Goal: Transaction & Acquisition: Purchase product/service

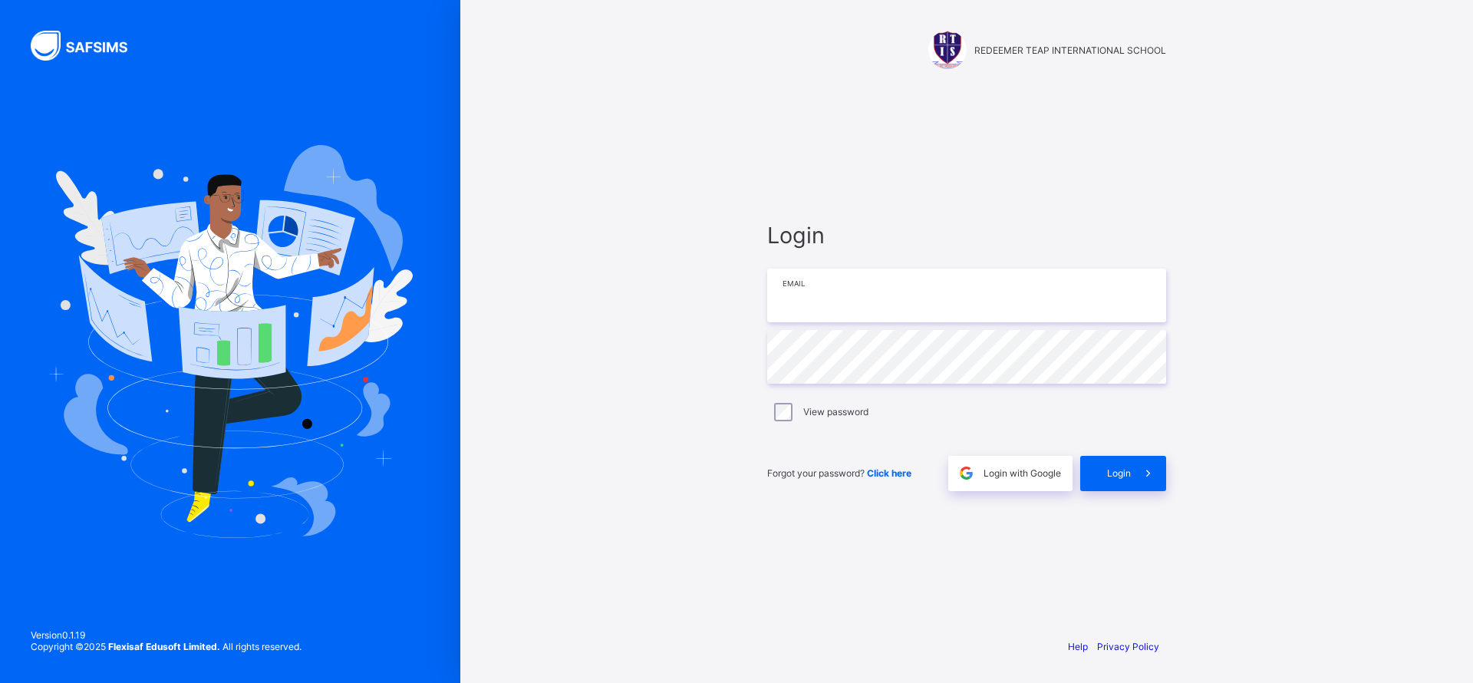
click at [866, 305] on input "email" at bounding box center [966, 296] width 399 height 54
click at [817, 301] on input "email" at bounding box center [966, 296] width 399 height 54
type input "**********"
click at [1121, 471] on span "Login" at bounding box center [1119, 473] width 24 height 12
click at [797, 296] on input "**********" at bounding box center [966, 296] width 399 height 54
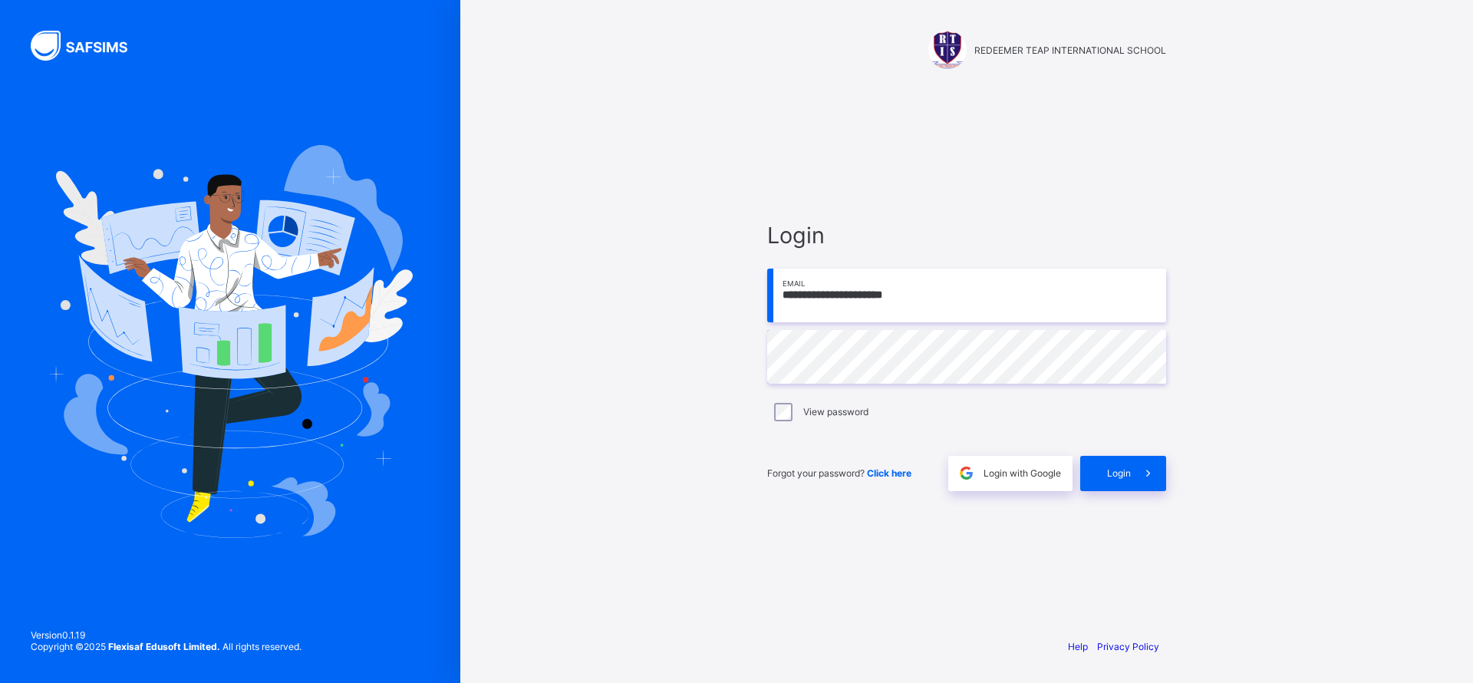
type input "**********"
click at [1103, 473] on div "Login" at bounding box center [1123, 473] width 86 height 35
type input "**********"
click at [1116, 478] on span "Login" at bounding box center [1119, 473] width 24 height 12
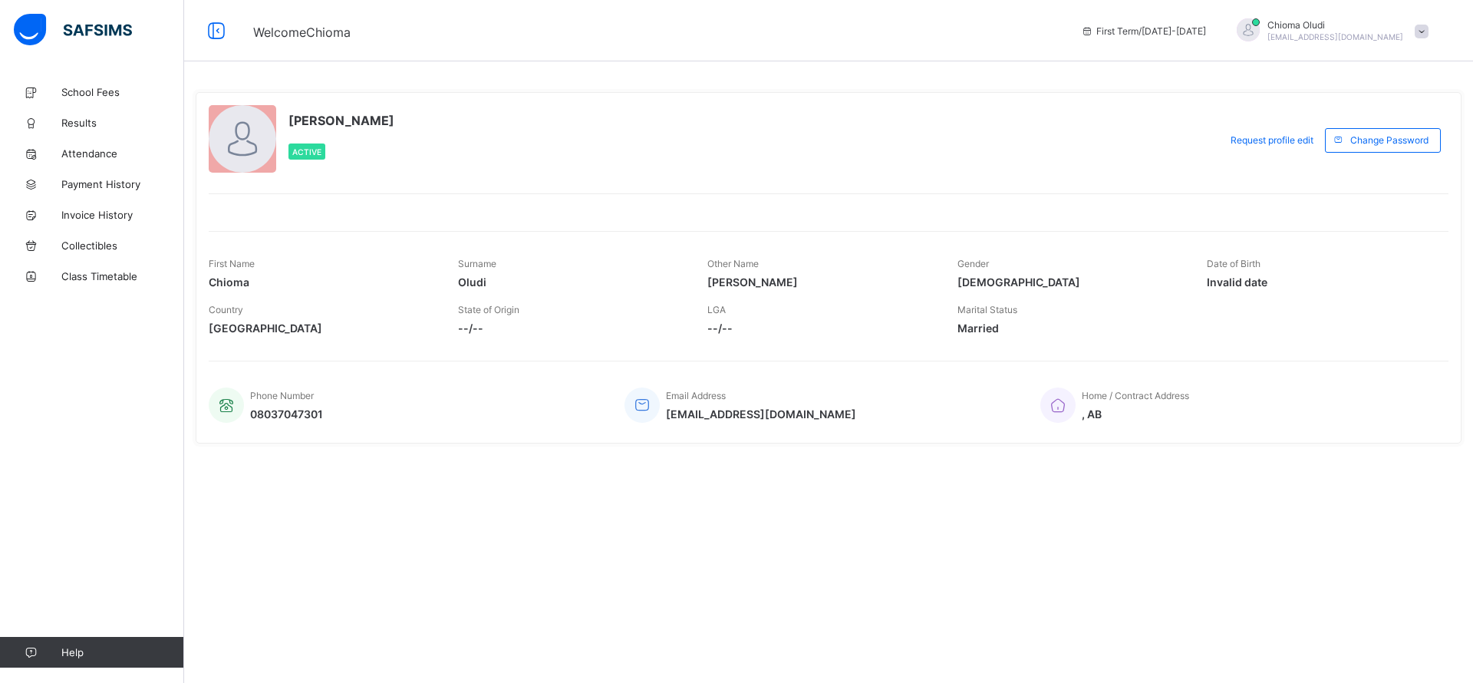
click at [94, 101] on link "School Fees" at bounding box center [92, 92] width 184 height 31
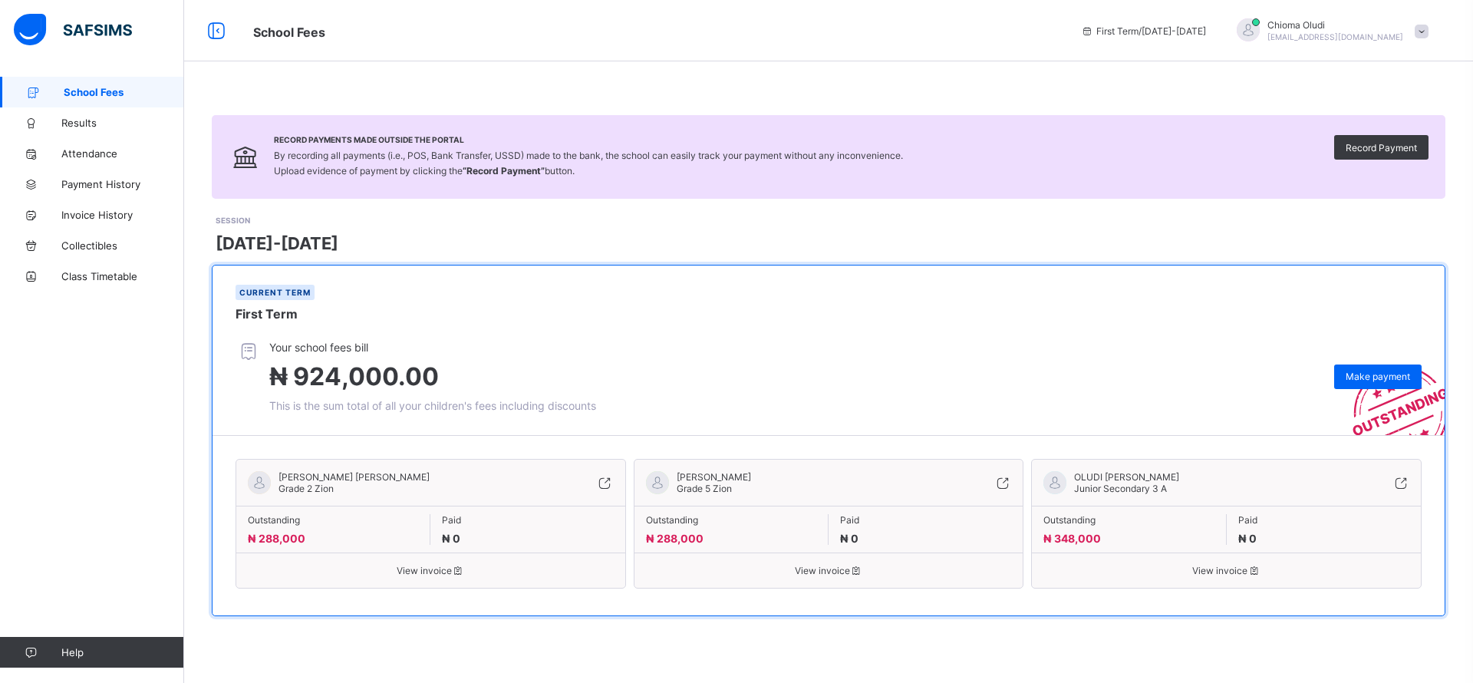
click at [1388, 377] on span "Make payment" at bounding box center [1378, 377] width 64 height 12
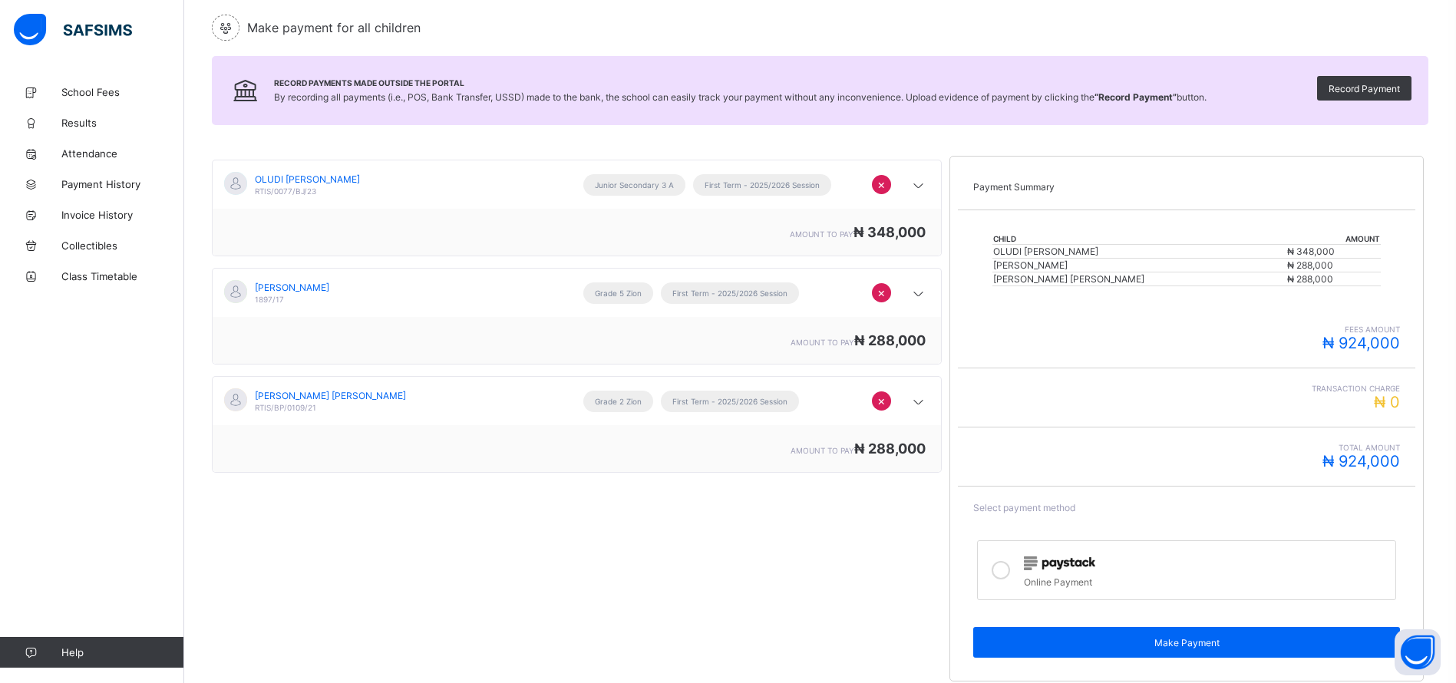
scroll to position [175, 0]
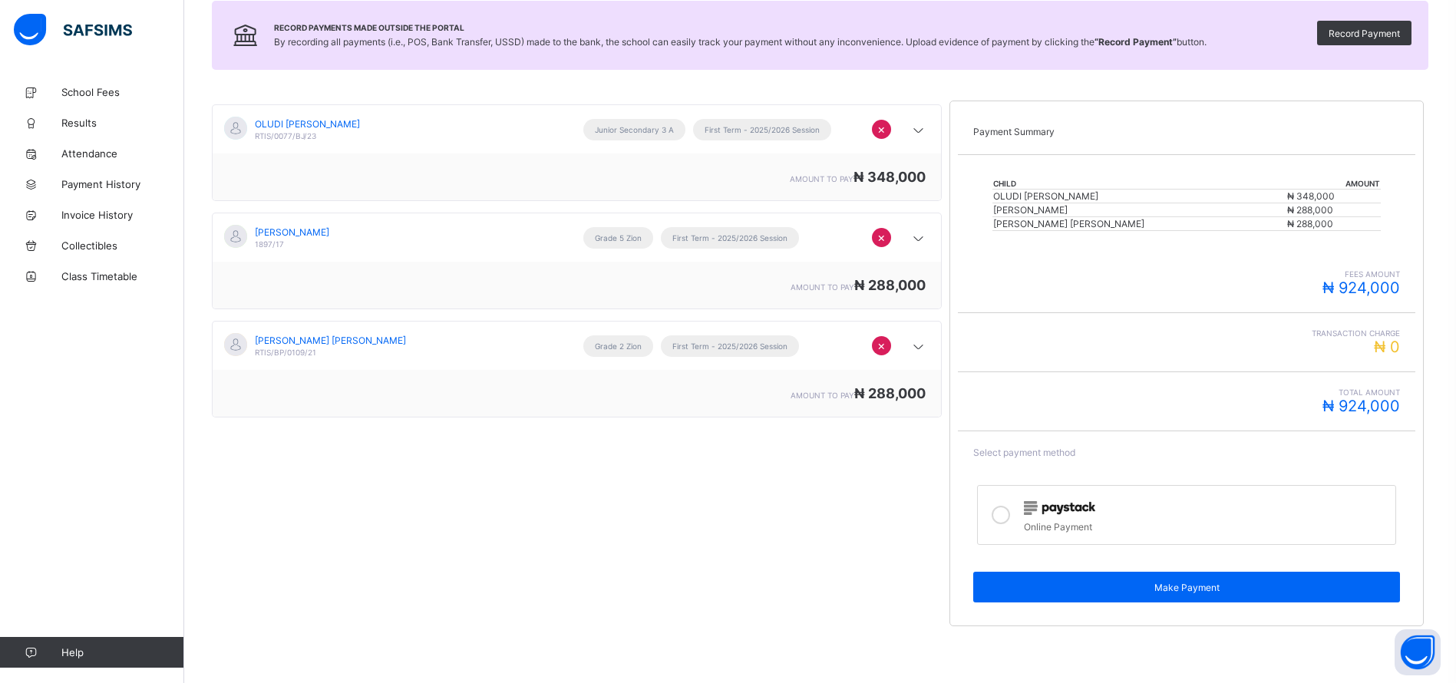
click at [1006, 510] on icon at bounding box center [1000, 515] width 18 height 18
click at [1192, 588] on span "Make Payment" at bounding box center [1187, 588] width 404 height 12
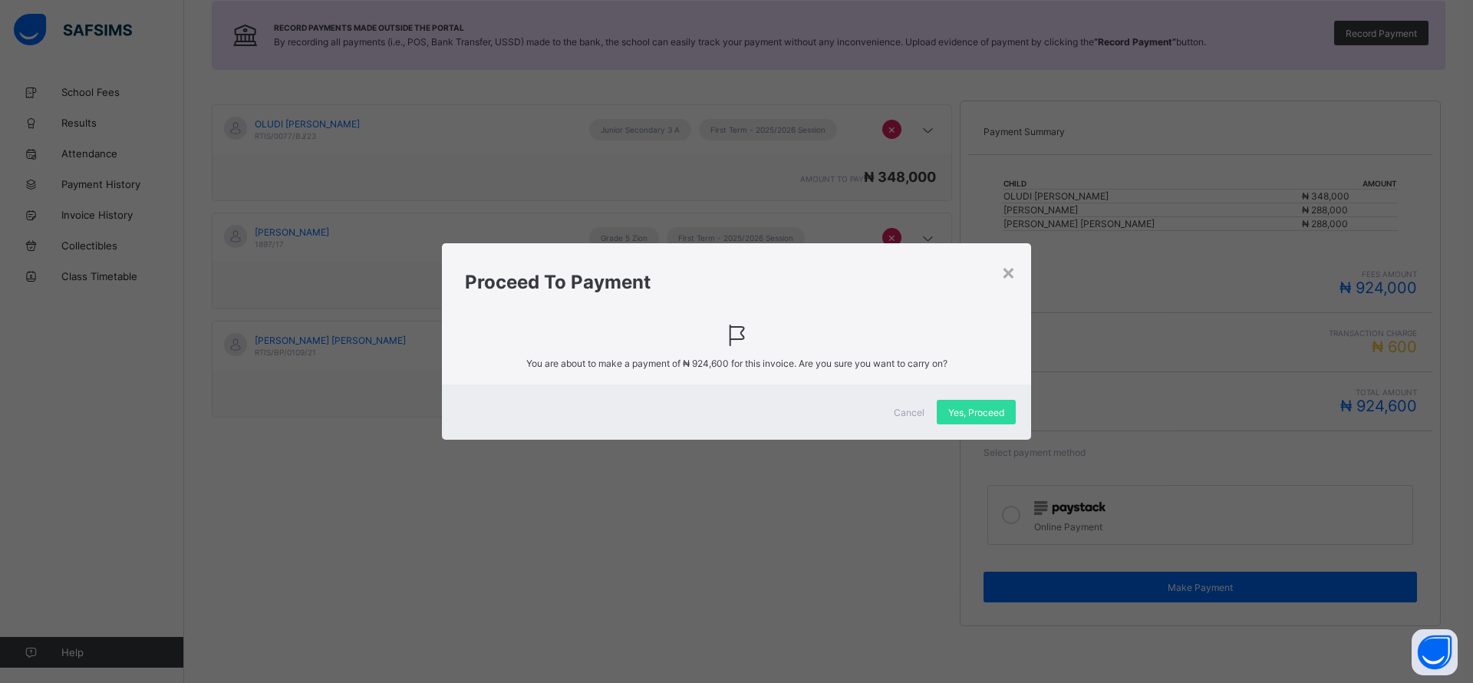
click at [972, 422] on div "Yes, Proceed" at bounding box center [976, 412] width 79 height 25
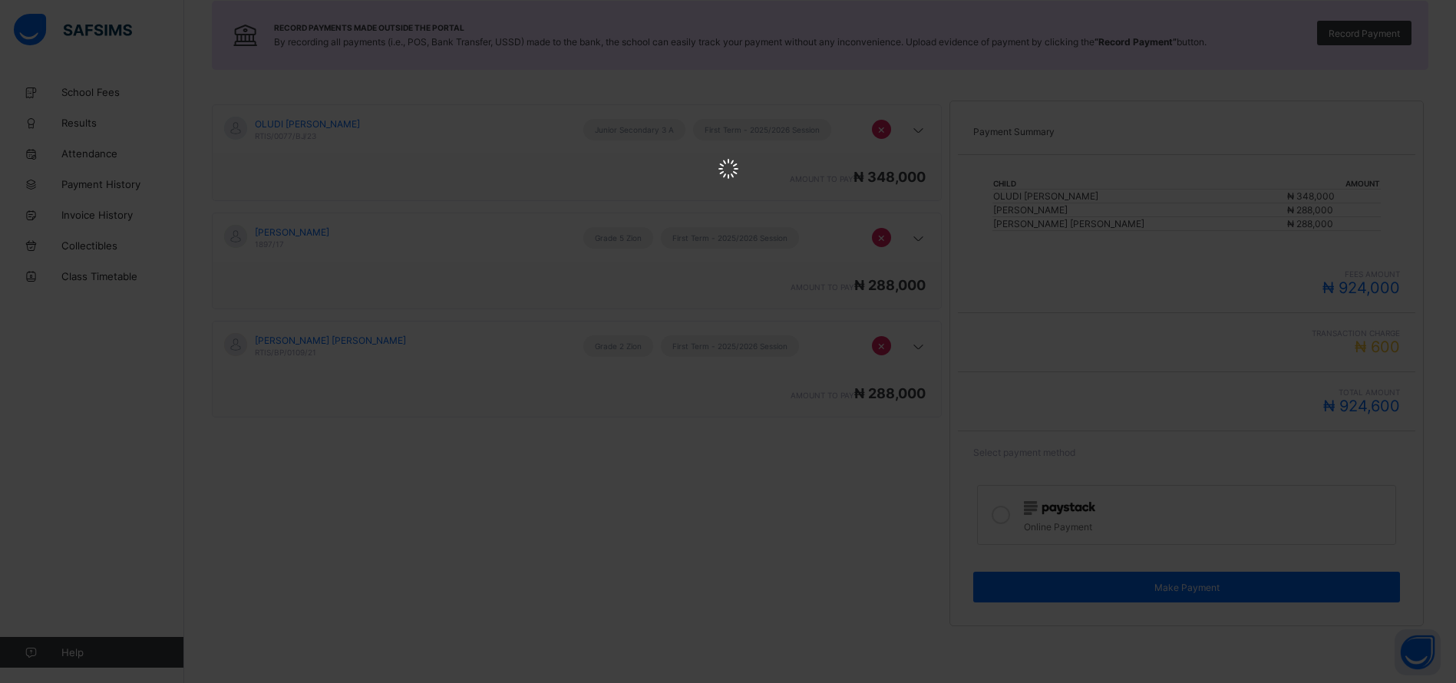
scroll to position [0, 0]
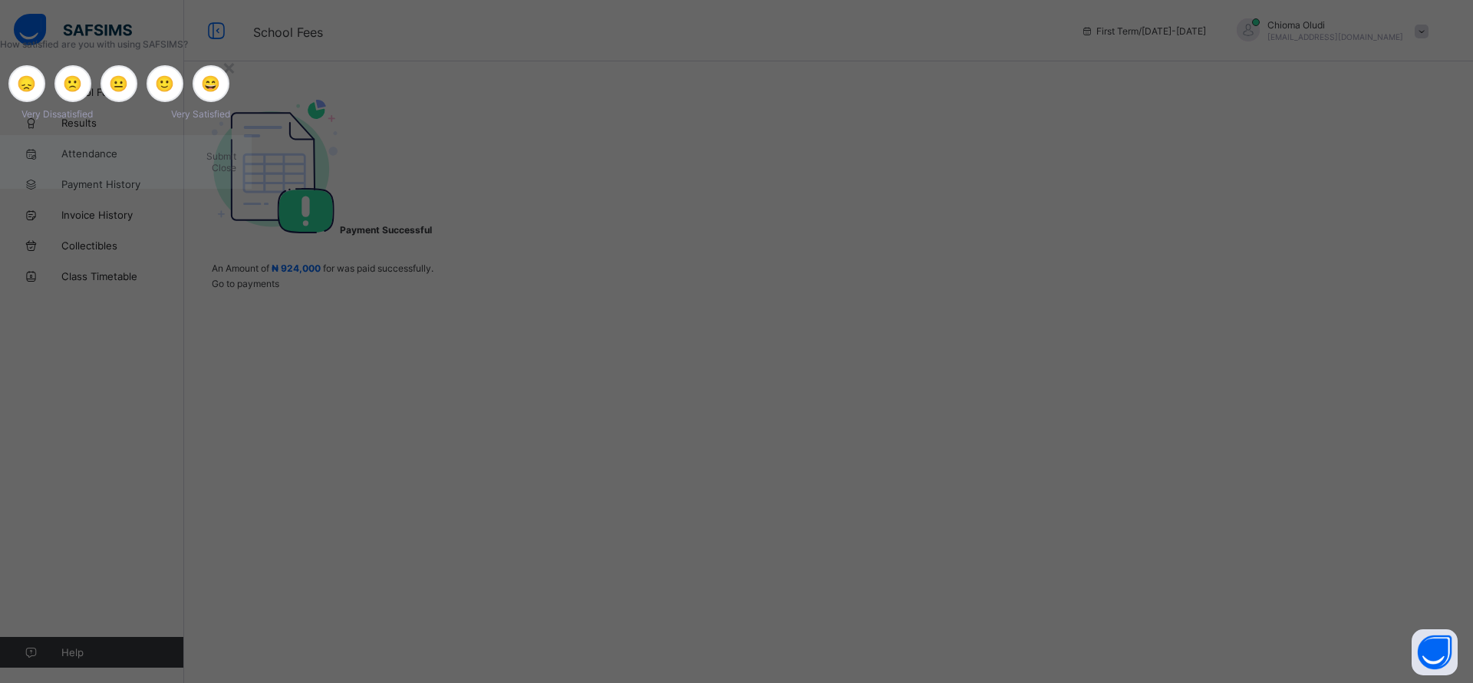
click at [236, 80] on div "×" at bounding box center [229, 67] width 15 height 26
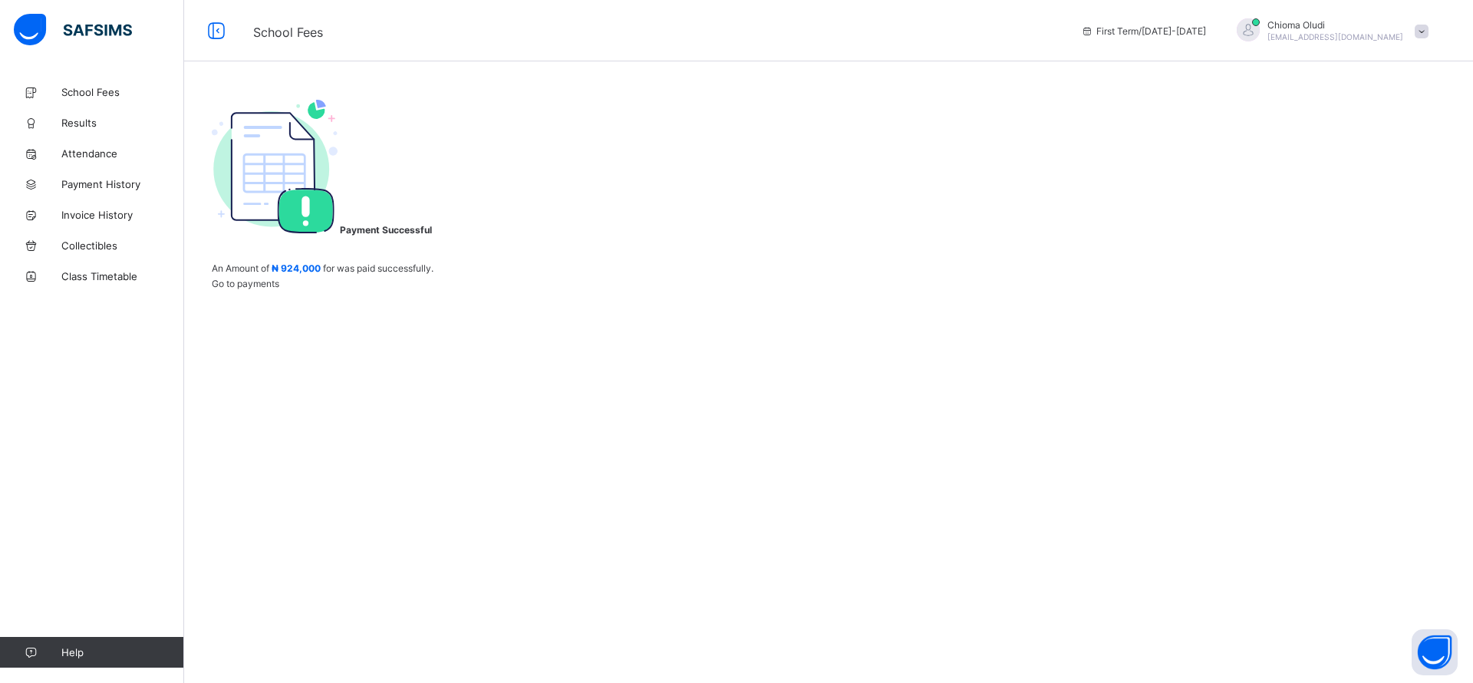
click at [98, 185] on span "Payment History" at bounding box center [122, 184] width 123 height 12
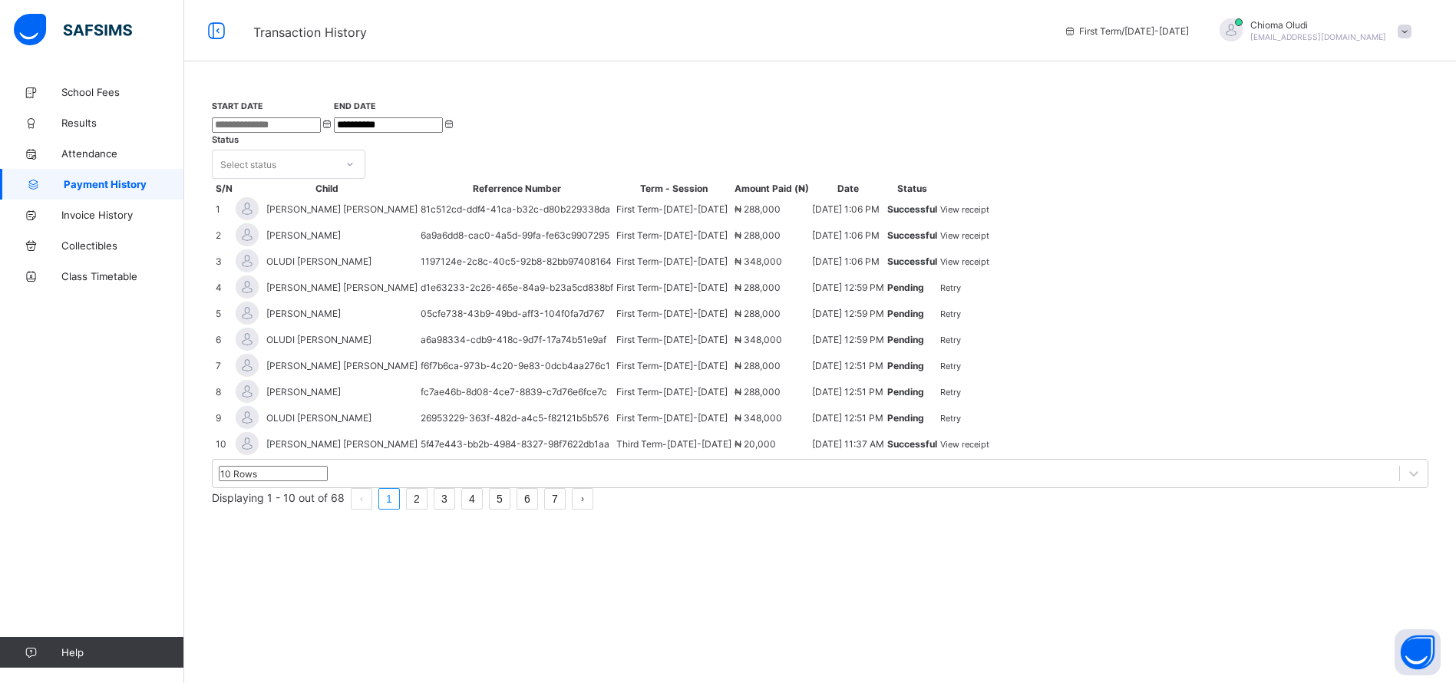
click at [989, 215] on span "View receipt" at bounding box center [964, 209] width 49 height 11
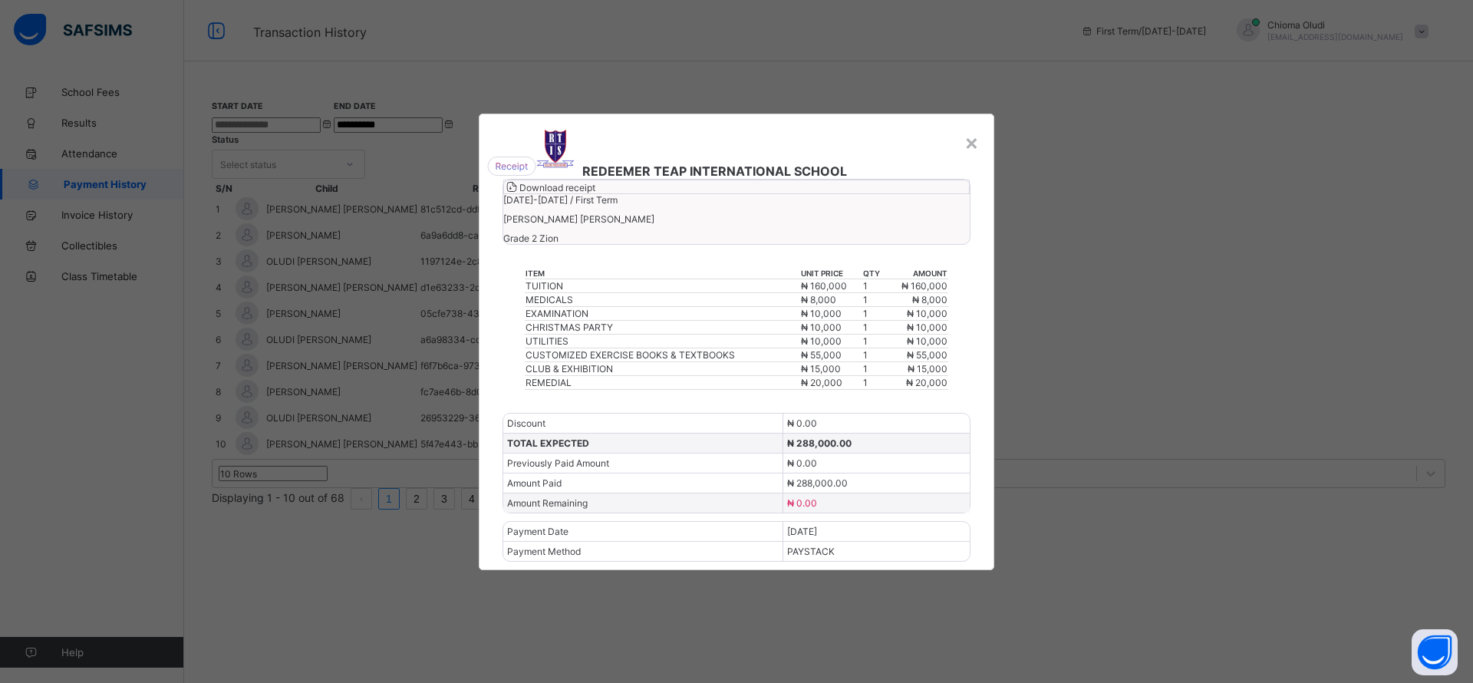
click at [595, 193] on span "Download receipt" at bounding box center [558, 188] width 76 height 12
click at [977, 129] on div "×" at bounding box center [972, 142] width 15 height 26
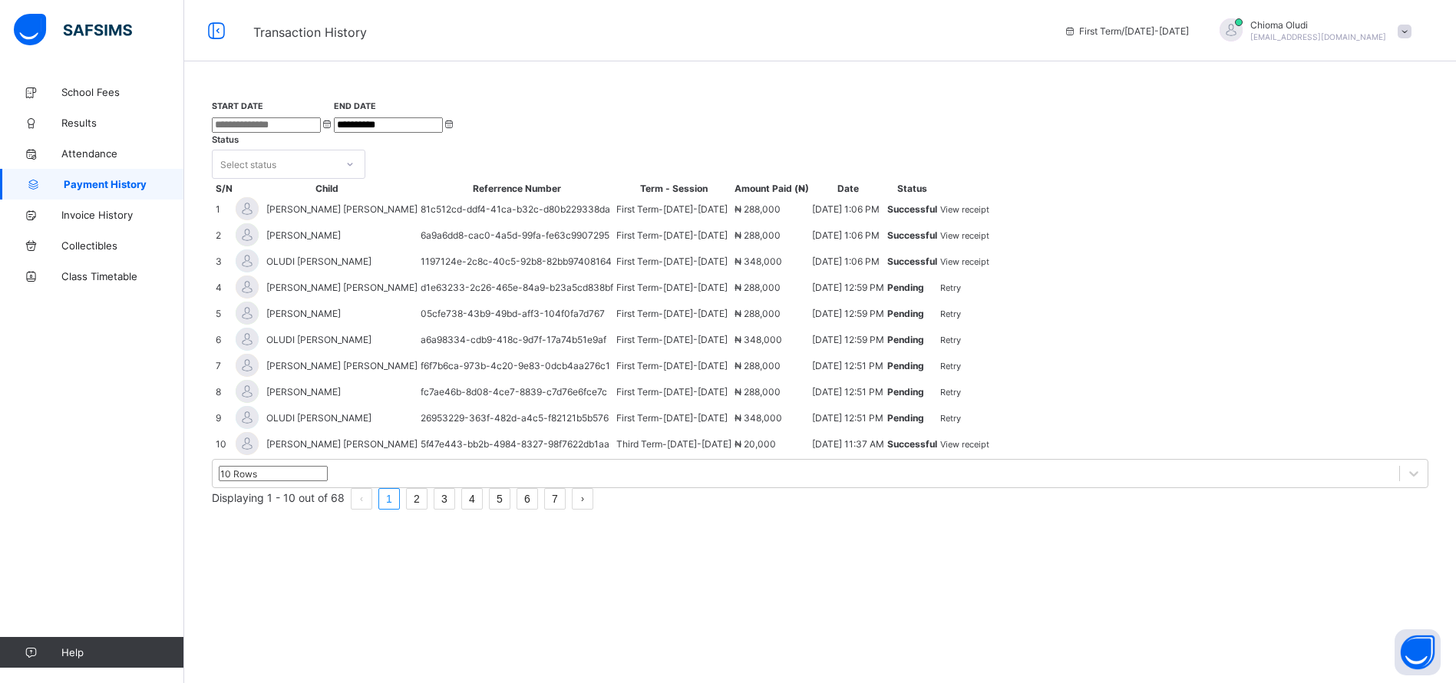
click at [989, 241] on span "View receipt" at bounding box center [964, 235] width 49 height 11
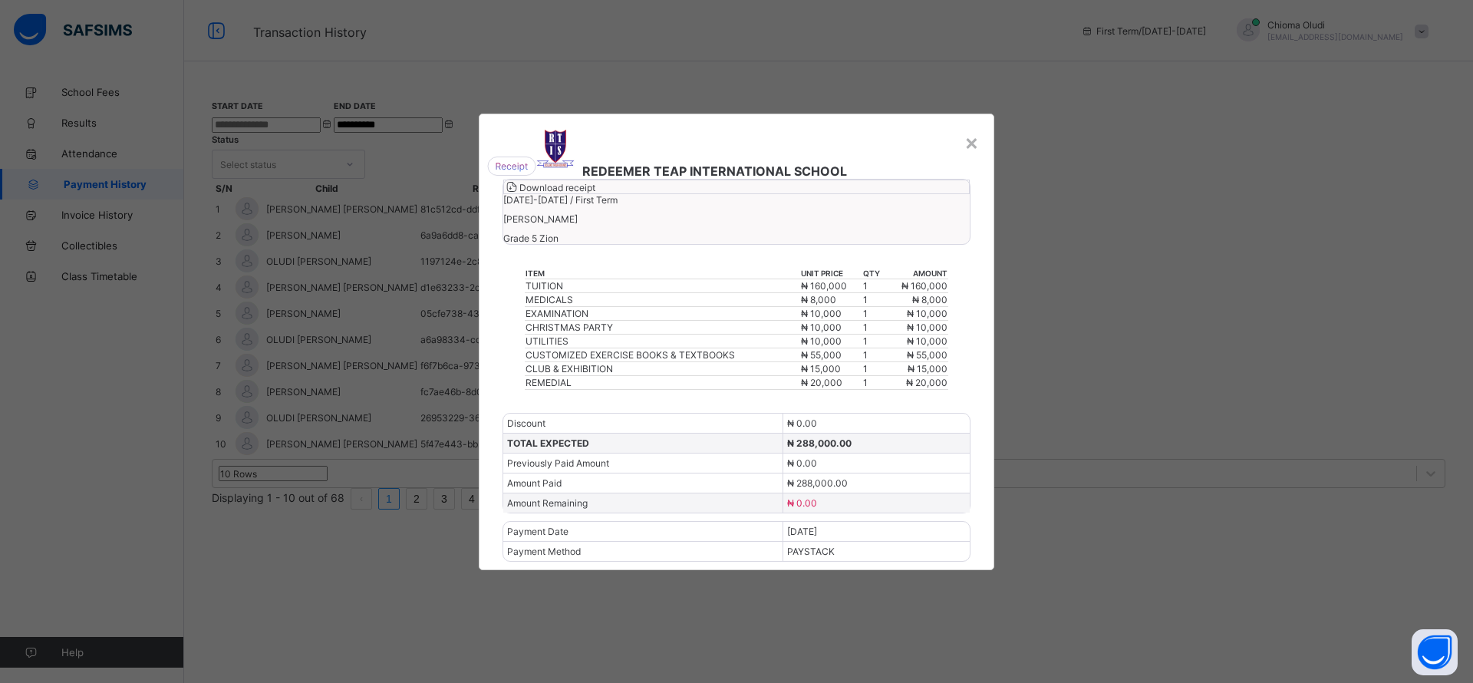
click at [595, 193] on span "Download receipt" at bounding box center [558, 188] width 76 height 12
click at [969, 129] on div "×" at bounding box center [972, 142] width 15 height 26
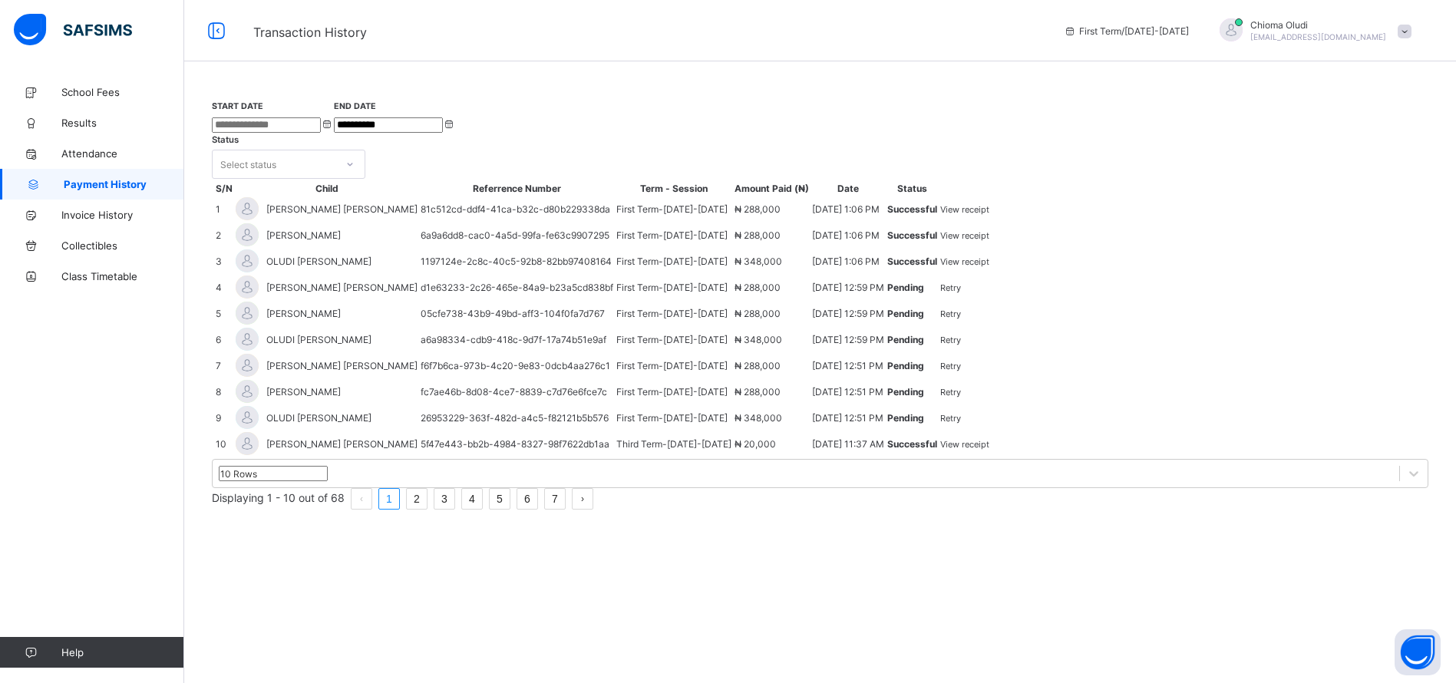
click at [989, 267] on span "View receipt" at bounding box center [964, 261] width 49 height 11
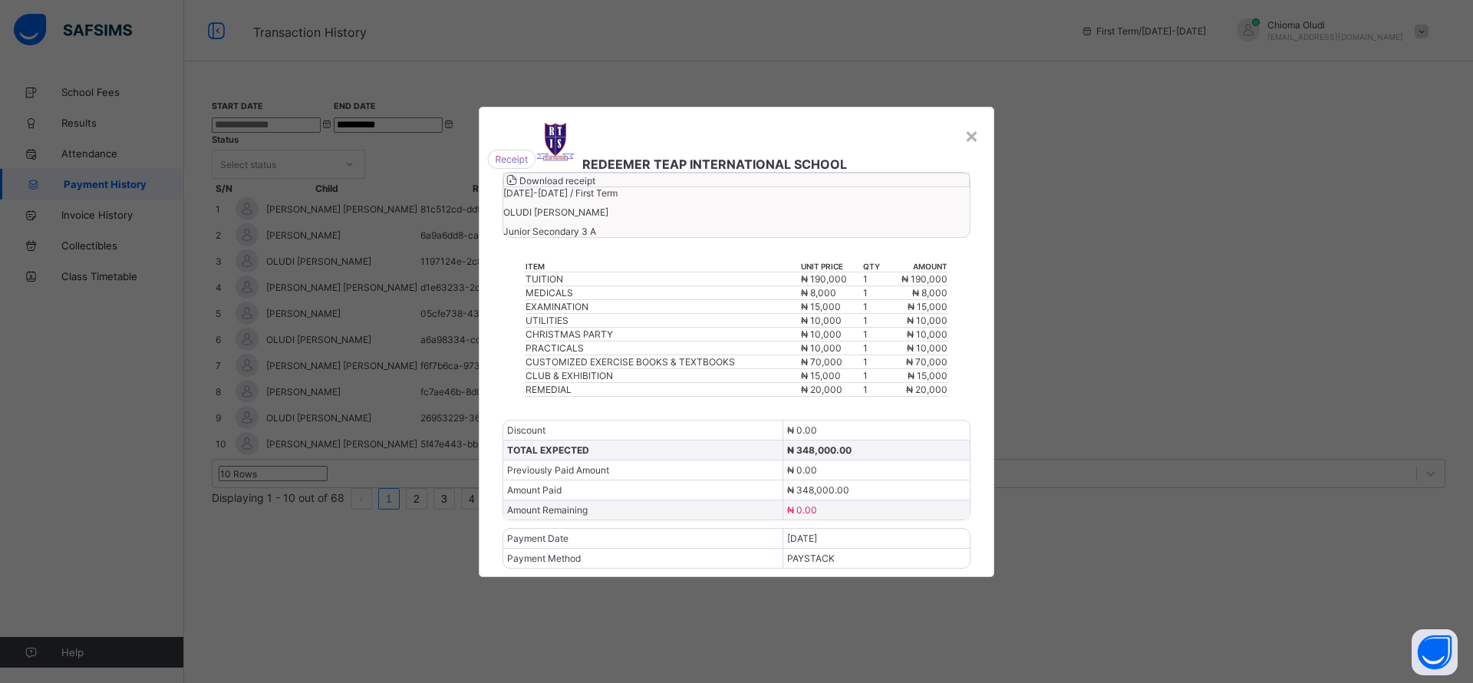
click at [595, 186] on span "Download receipt" at bounding box center [558, 181] width 76 height 12
click at [978, 122] on div "×" at bounding box center [972, 135] width 15 height 26
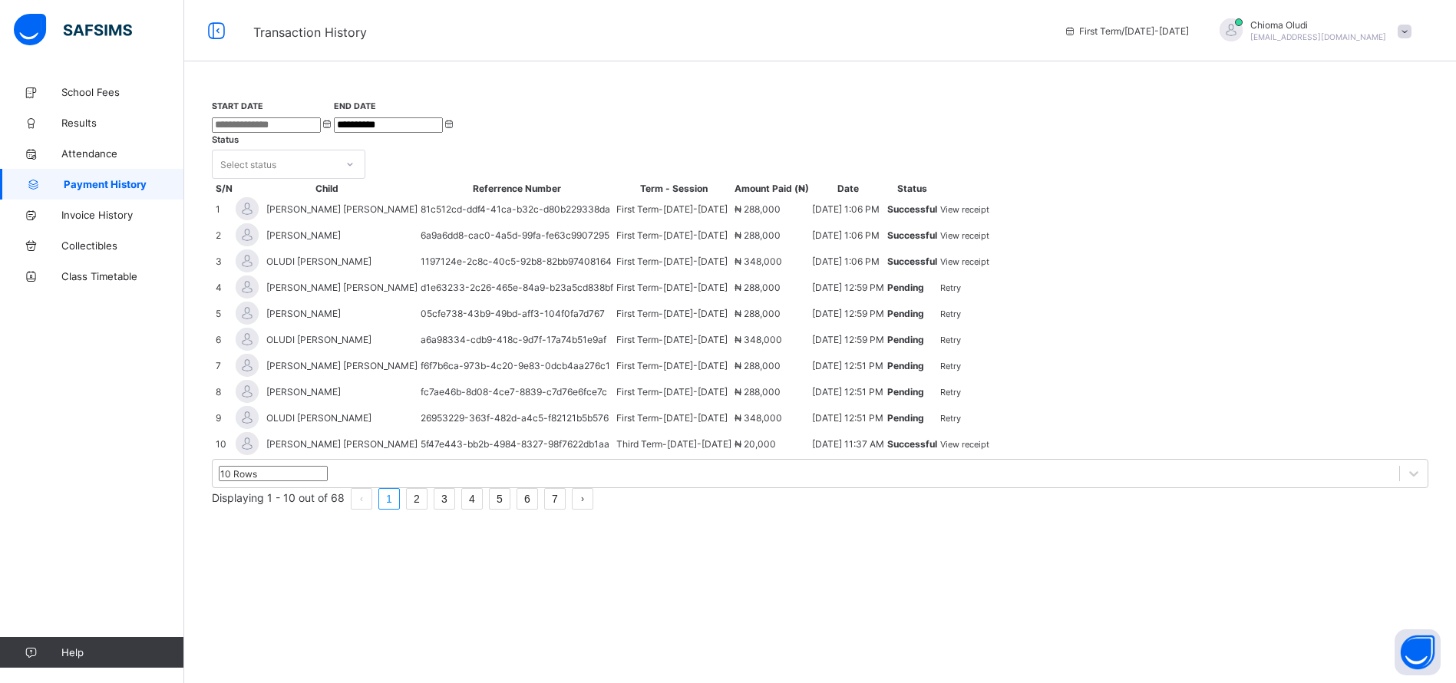
click at [1413, 38] on div "Chioma Oludi [EMAIL_ADDRESS][DOMAIN_NAME]" at bounding box center [1311, 30] width 215 height 25
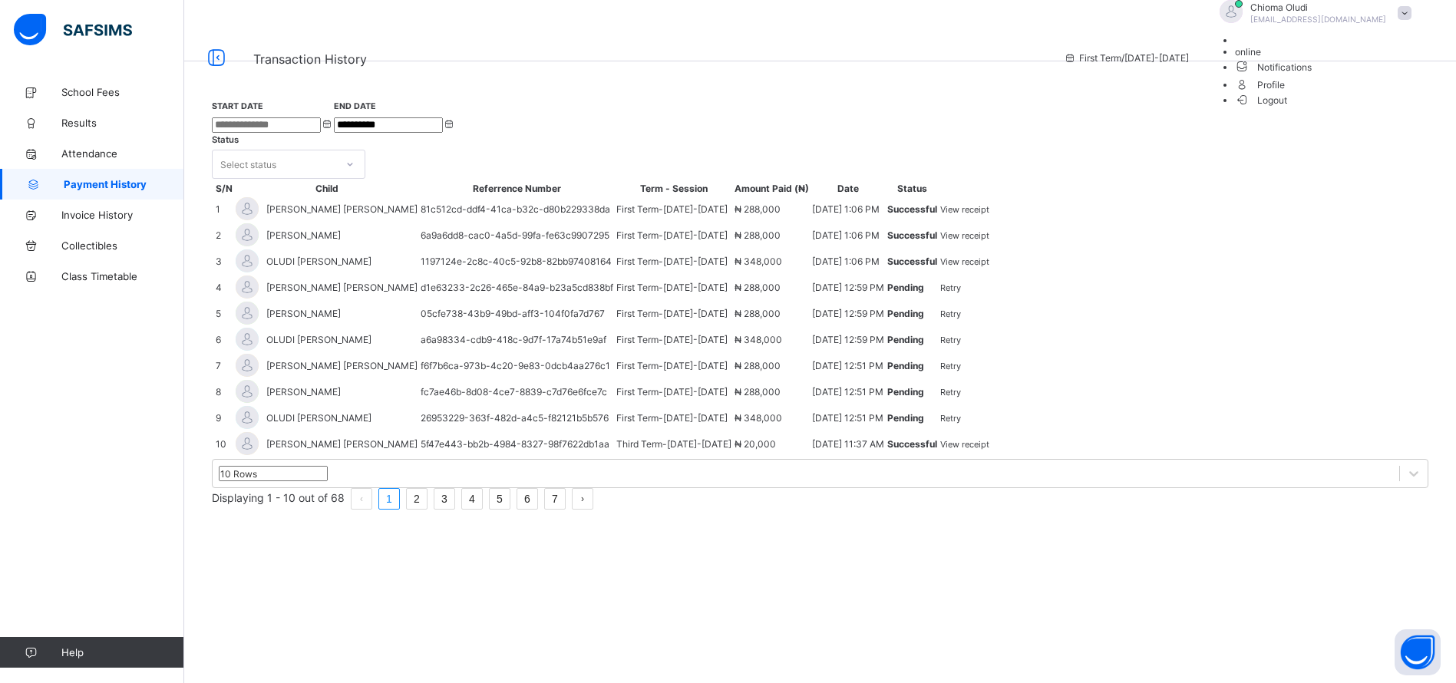
click at [1288, 108] on span "Logout" at bounding box center [1261, 100] width 53 height 16
